Goal: Transaction & Acquisition: Purchase product/service

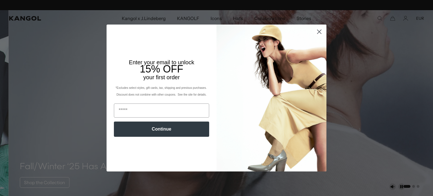
click at [317, 32] on icon "Close dialog" at bounding box center [319, 32] width 4 height 4
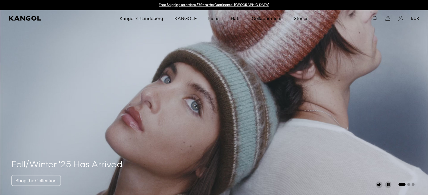
click at [375, 18] on icon "Search here" at bounding box center [375, 18] width 5 height 5
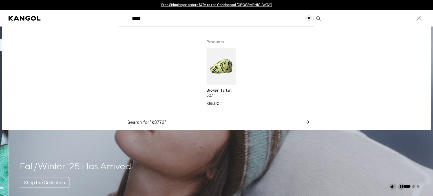
type input "*****"
click at [211, 91] on p "Broken Tartan 507" at bounding box center [220, 93] width 29 height 10
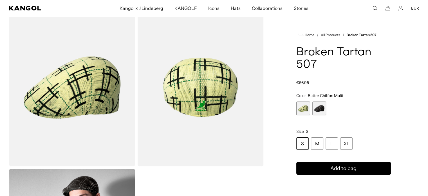
click at [317, 108] on span "2 of 2" at bounding box center [320, 108] width 14 height 14
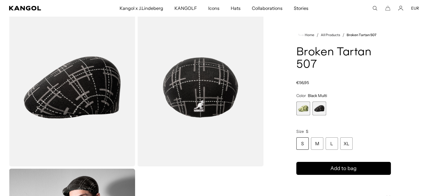
click at [306, 112] on span "1 of 2" at bounding box center [304, 108] width 14 height 14
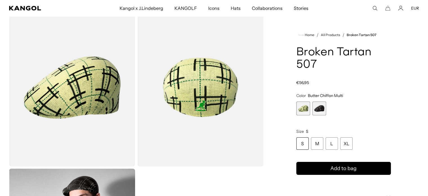
scroll to position [0, 116]
